Goal: Task Accomplishment & Management: Manage account settings

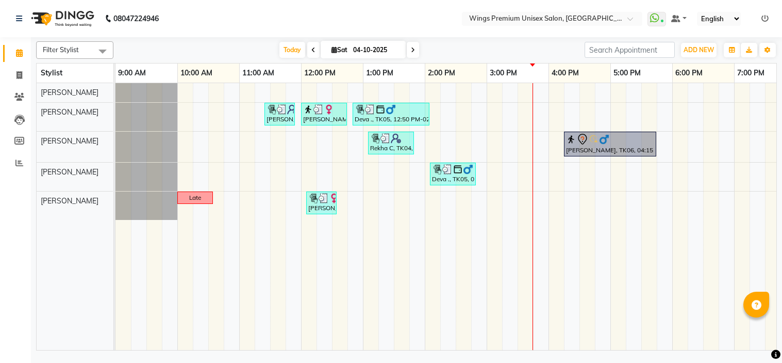
drag, startPoint x: 0, startPoint y: 0, endPoint x: 372, endPoint y: 89, distance: 383.0
click at [276, 27] on nav "08047224946 Select Location × Wings Premium Unisex Salon, Kharadi WhatsApp Stat…" at bounding box center [391, 18] width 782 height 37
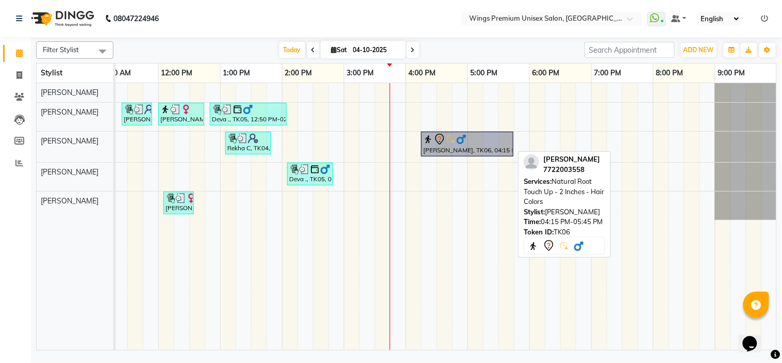
click at [461, 140] on img at bounding box center [461, 139] width 10 height 10
select select "7"
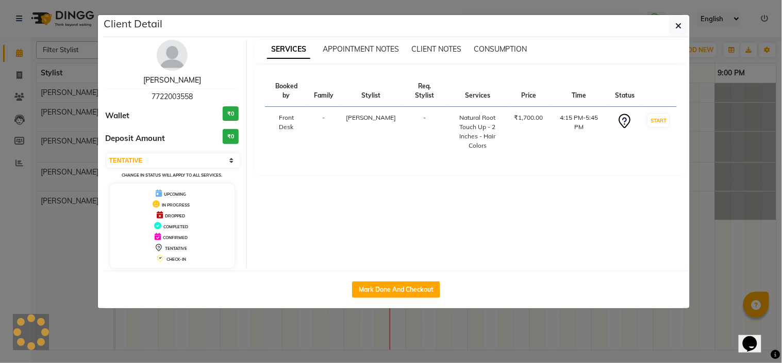
click at [189, 83] on link "[PERSON_NAME]" at bounding box center [172, 79] width 58 height 9
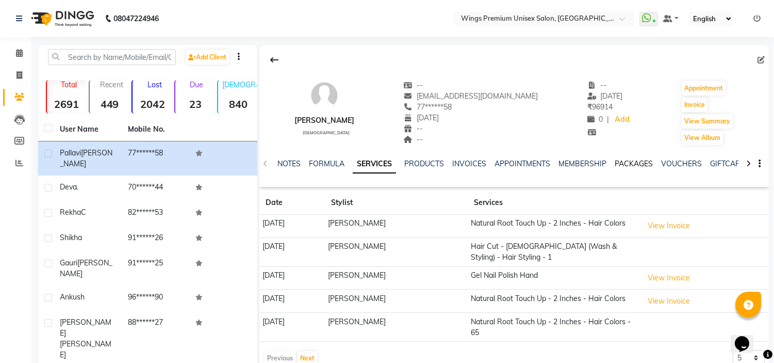
click at [642, 162] on link "PACKAGES" at bounding box center [634, 163] width 38 height 9
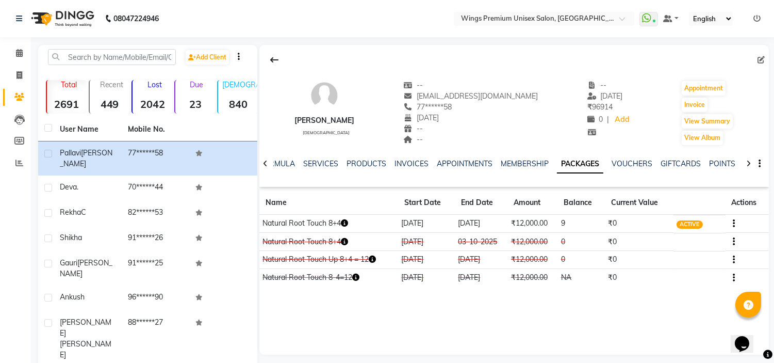
click at [734, 223] on icon "button" at bounding box center [734, 223] width 2 height 1
click at [20, 53] on icon at bounding box center [19, 53] width 7 height 8
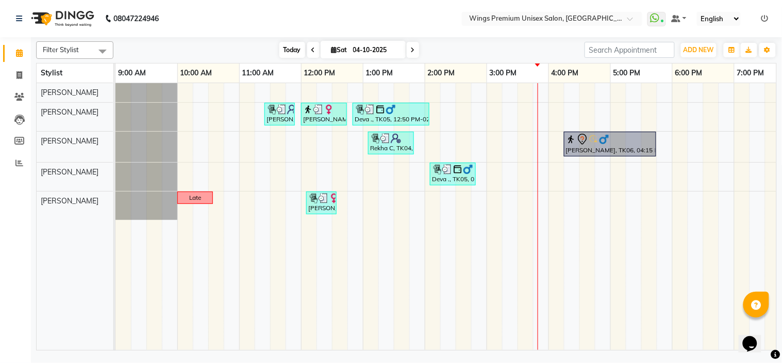
click at [282, 51] on span "Today" at bounding box center [293, 50] width 26 height 16
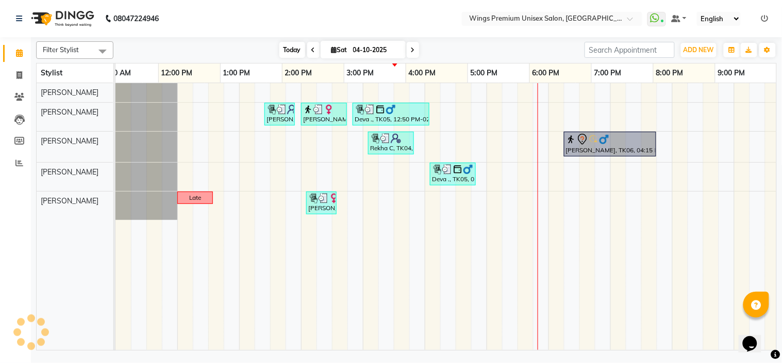
scroll to position [0, 143]
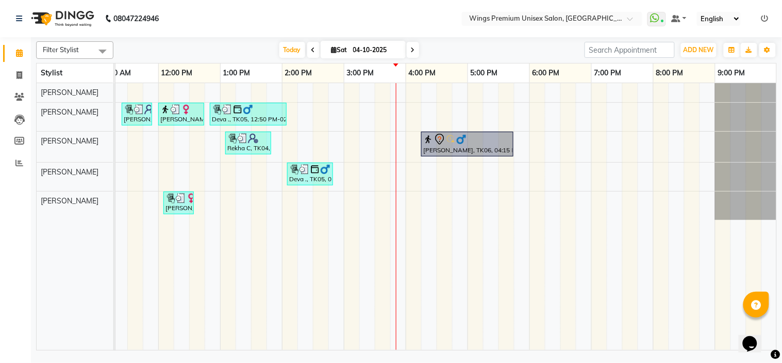
click at [401, 198] on div "[PERSON_NAME], TK01, 11:25 AM-11:55 AM, Kids Hair Cut - Boy (Without Wash) - Ha…" at bounding box center [375, 216] width 805 height 267
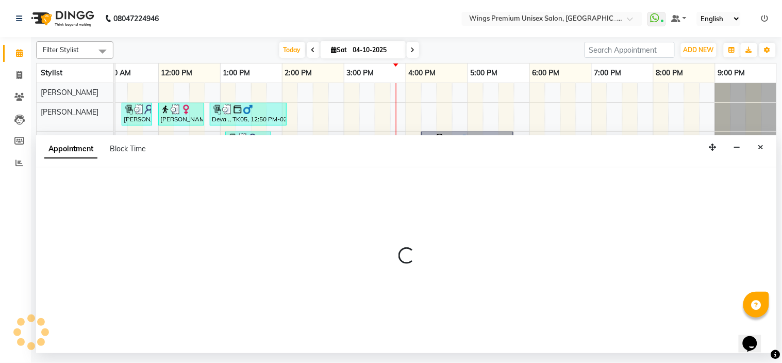
select select "88889"
select select "945"
select select "tentative"
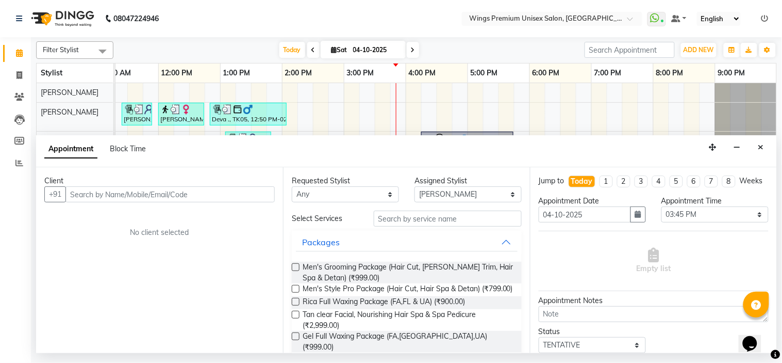
click at [161, 192] on input "text" at bounding box center [170, 194] width 209 height 16
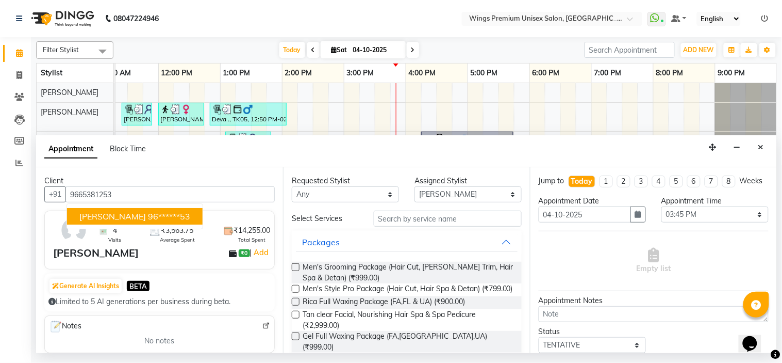
click at [148, 213] on ngb-highlight "96******53" at bounding box center [169, 216] width 42 height 10
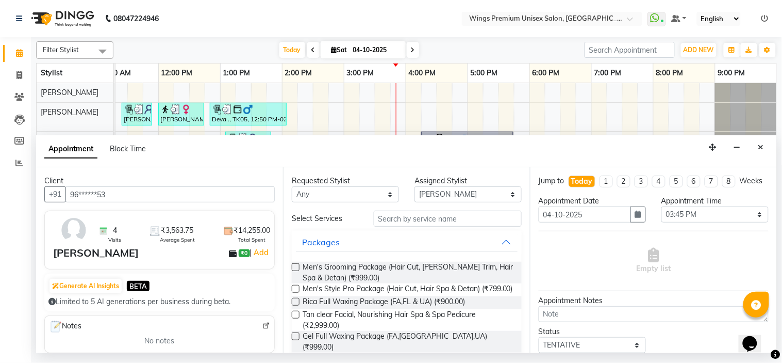
type input "96******53"
click at [427, 218] on input "text" at bounding box center [448, 218] width 148 height 16
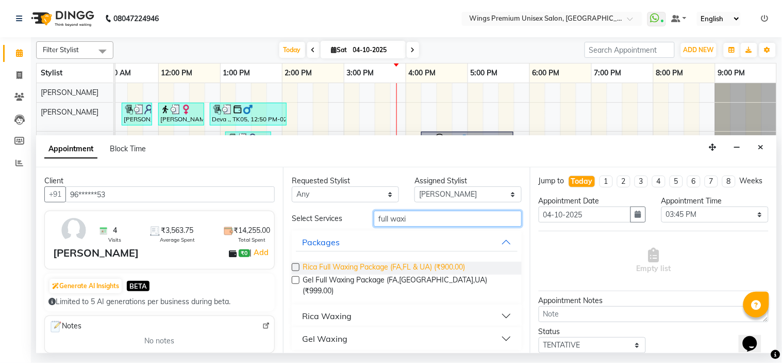
type input "full waxi"
click at [409, 266] on span "Rica Full Waxing Package (FA,FL & UA) (₹900.00)" at bounding box center [384, 268] width 162 height 13
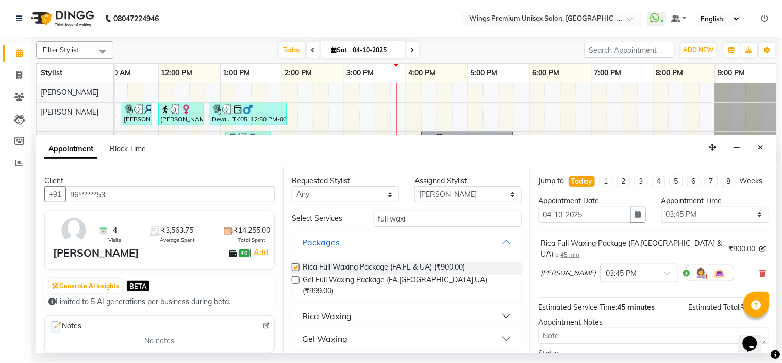
checkbox input "false"
drag, startPoint x: 445, startPoint y: 219, endPoint x: 345, endPoint y: 220, distance: 100.6
click at [345, 220] on div "Select Services full waxi" at bounding box center [407, 218] width 246 height 16
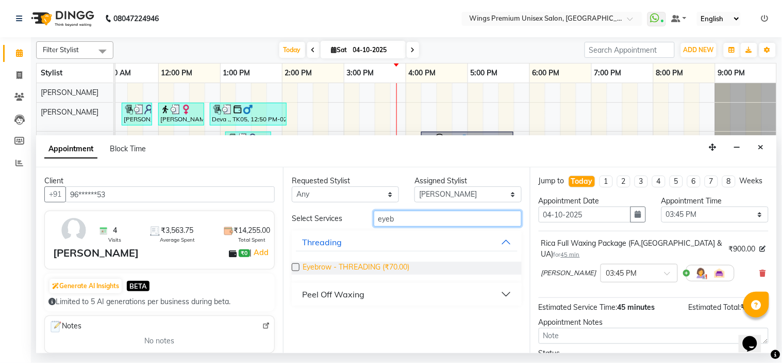
type input "eyeb"
click at [349, 266] on span "Eyebrow - THREADING (₹70.00)" at bounding box center [356, 268] width 107 height 13
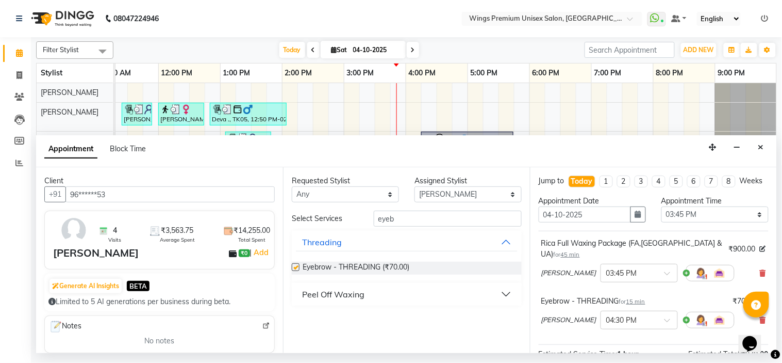
checkbox input "false"
drag, startPoint x: 448, startPoint y: 220, endPoint x: 311, endPoint y: 225, distance: 136.8
click at [311, 225] on div "Select Services eyeb" at bounding box center [407, 218] width 246 height 16
type input "fore"
click at [323, 265] on span "Forehead - THREADING (₹70.00)" at bounding box center [357, 268] width 109 height 13
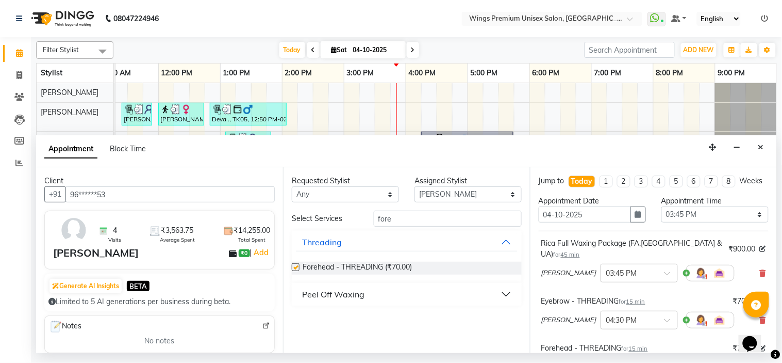
checkbox input "false"
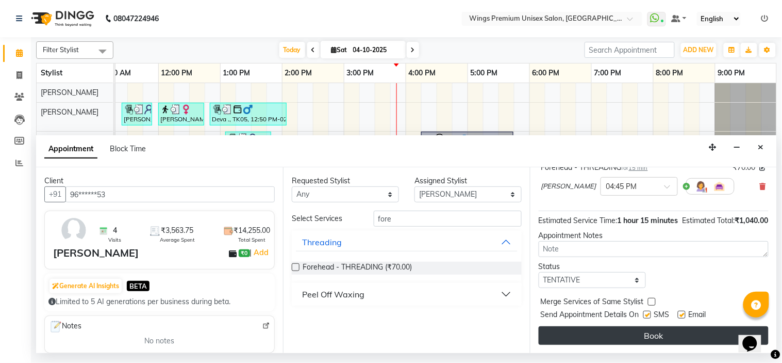
click at [647, 333] on button "Book" at bounding box center [654, 335] width 230 height 19
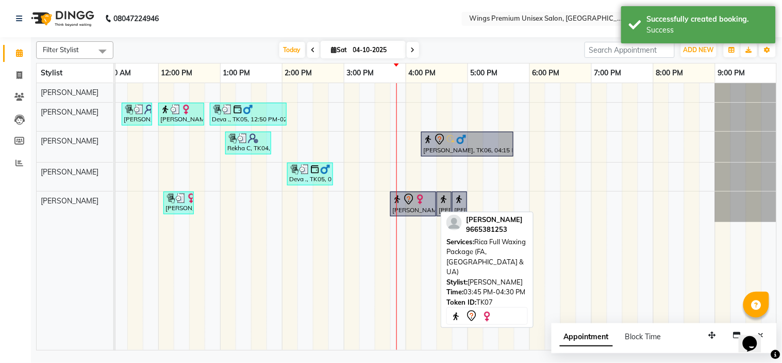
click at [404, 202] on icon at bounding box center [409, 199] width 12 height 12
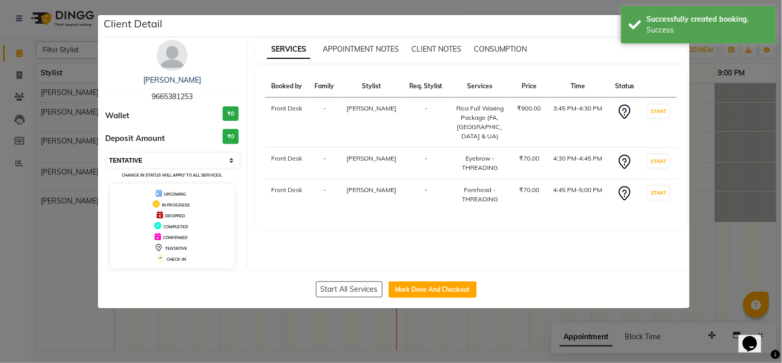
click at [169, 157] on select "Select IN SERVICE CONFIRMED TENTATIVE CHECK IN MARK DONE UPCOMING" at bounding box center [174, 160] width 134 height 14
select select "8"
click at [107, 153] on select "Select IN SERVICE CONFIRMED TENTATIVE CHECK IN MARK DONE UPCOMING" at bounding box center [174, 160] width 134 height 14
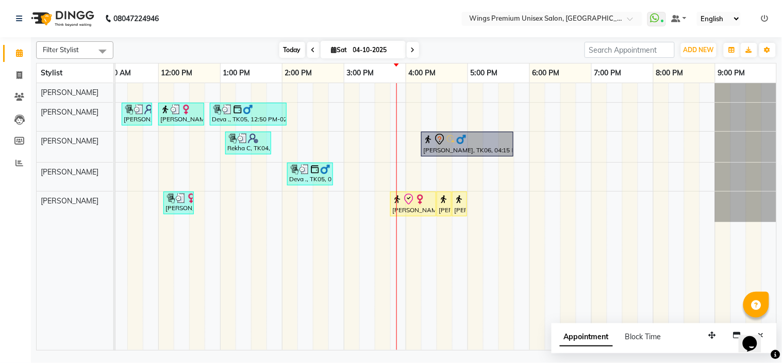
click at [287, 55] on span "Today" at bounding box center [293, 50] width 26 height 16
click at [251, 55] on div "[DATE] [DATE]" at bounding box center [349, 49] width 461 height 15
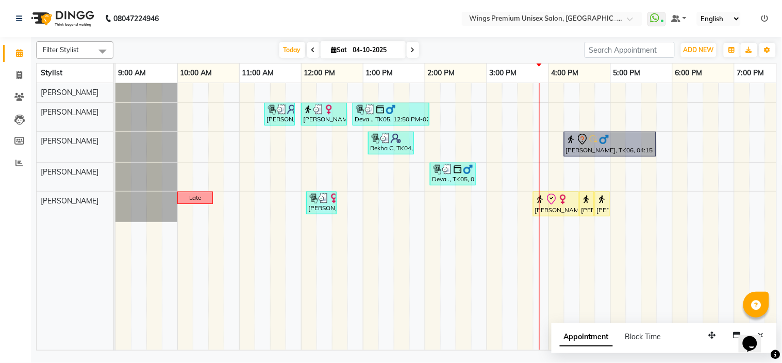
click at [388, 339] on td at bounding box center [386, 216] width 15 height 267
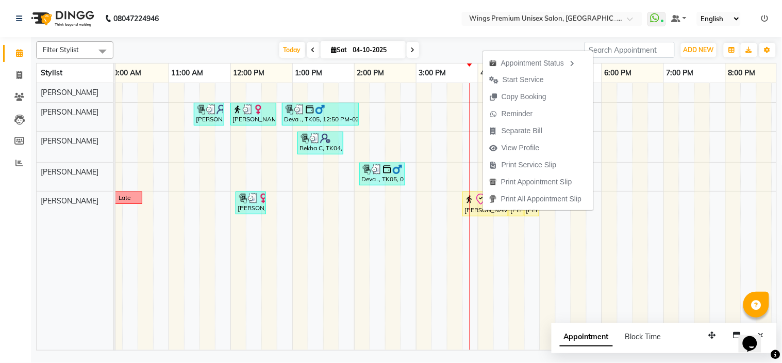
click at [441, 45] on div "[DATE] [DATE]" at bounding box center [349, 49] width 461 height 15
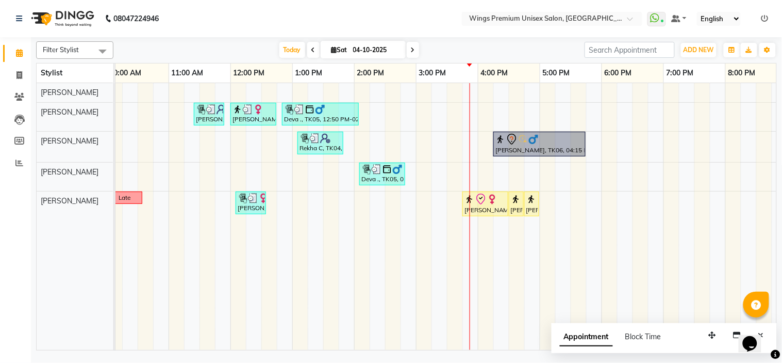
click at [222, 52] on div "[DATE] [DATE]" at bounding box center [349, 49] width 461 height 15
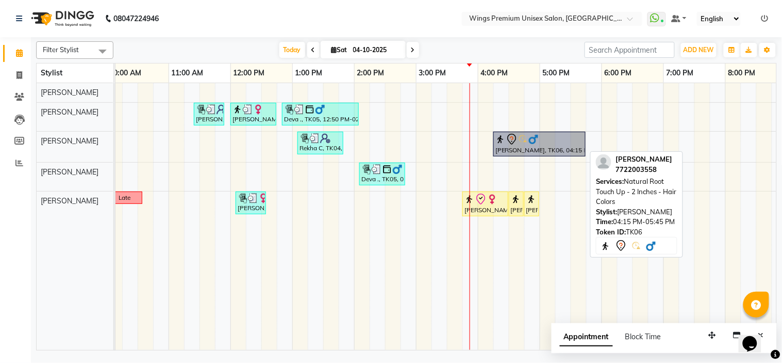
click at [509, 149] on div "[PERSON_NAME], TK06, 04:15 PM-05:45 PM, Natural Root Touch Up - 2 Inches - Hair…" at bounding box center [540, 144] width 90 height 22
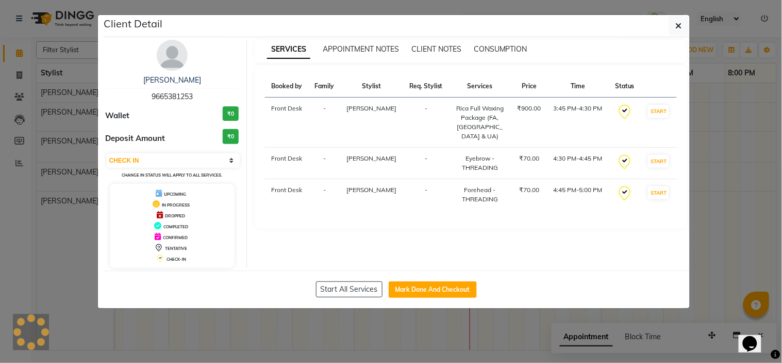
select select "7"
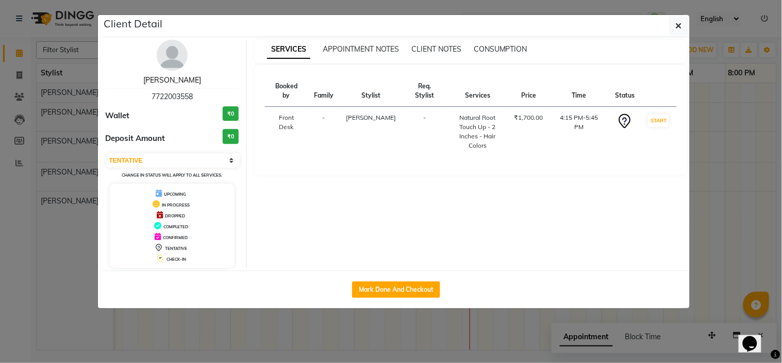
click at [158, 81] on link "[PERSON_NAME]" at bounding box center [172, 79] width 58 height 9
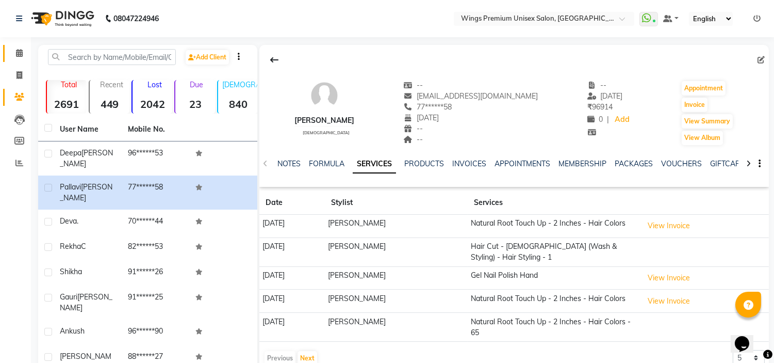
click at [21, 55] on icon at bounding box center [19, 53] width 7 height 8
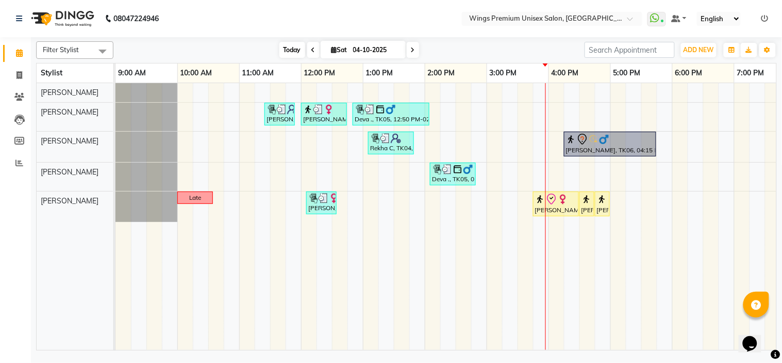
click at [300, 45] on span "Today" at bounding box center [293, 50] width 26 height 16
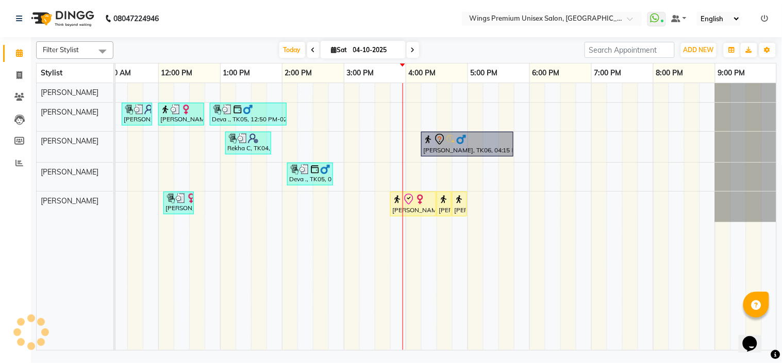
click at [469, 44] on div "[DATE] [DATE]" at bounding box center [349, 49] width 461 height 15
click at [292, 48] on span "Today" at bounding box center [293, 50] width 26 height 16
click at [583, 174] on div "[PERSON_NAME], TK01, 11:25 AM-11:55 AM, Kids Hair Cut - Boy (Without Wash) - Ha…" at bounding box center [375, 216] width 805 height 267
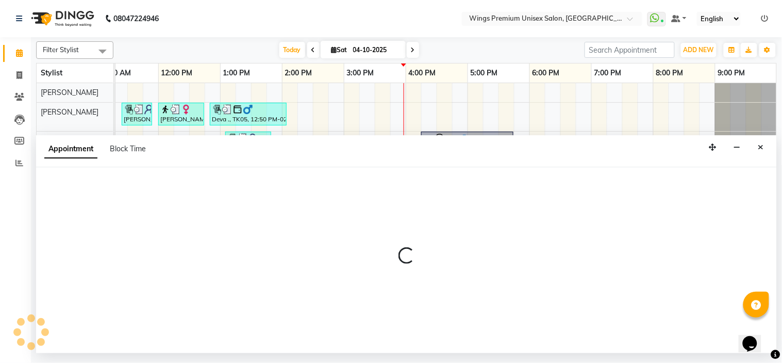
select select "82124"
select select "1125"
select select "tentative"
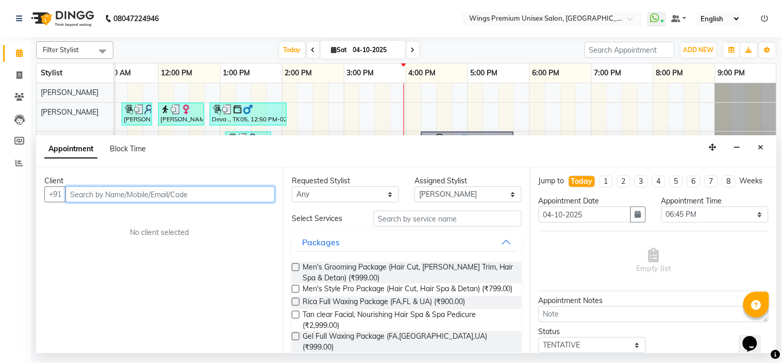
click at [244, 197] on input "text" at bounding box center [170, 194] width 209 height 16
click at [184, 191] on input "9518537124" at bounding box center [149, 194] width 167 height 16
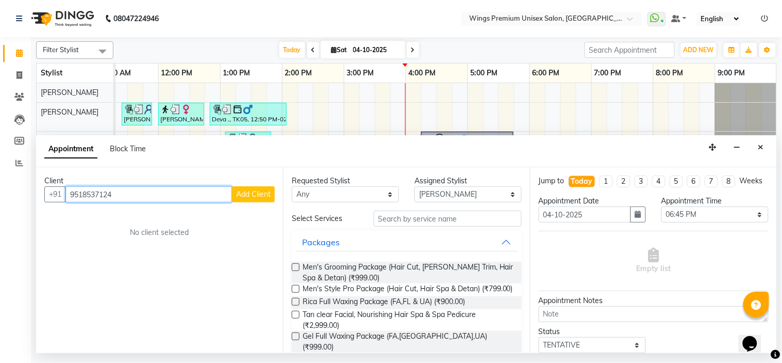
type input "9518537124"
click at [756, 141] on button "Close" at bounding box center [761, 147] width 15 height 16
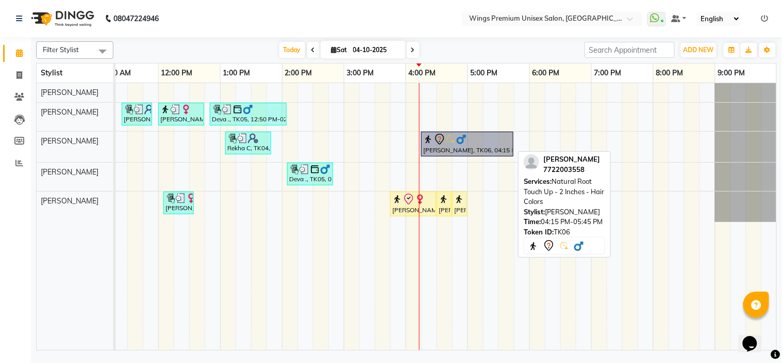
click at [458, 140] on img at bounding box center [461, 139] width 10 height 10
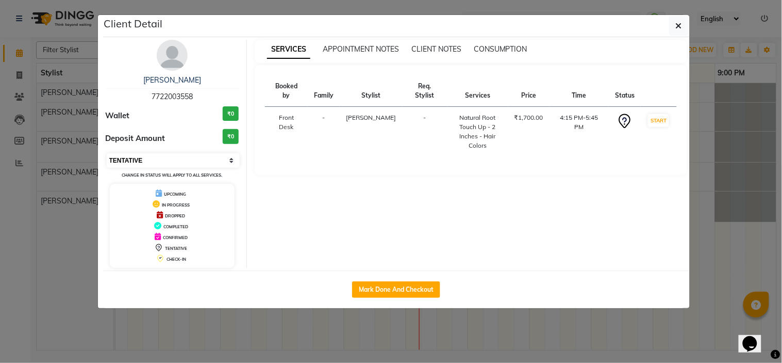
click at [184, 158] on select "Select IN SERVICE CONFIRMED TENTATIVE CHECK IN MARK DONE UPCOMING" at bounding box center [174, 160] width 134 height 14
select select "8"
click at [107, 153] on select "Select IN SERVICE CONFIRMED TENTATIVE CHECK IN MARK DONE UPCOMING" at bounding box center [174, 160] width 134 height 14
click at [684, 27] on button "button" at bounding box center [680, 26] width 20 height 20
